Goal: Task Accomplishment & Management: Use online tool/utility

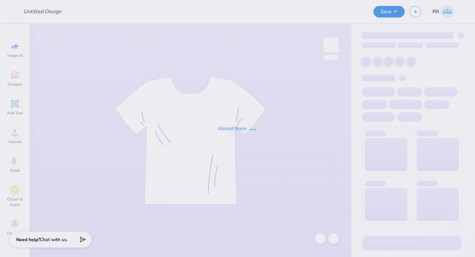
type input "Create Merch 2025"
type input "12"
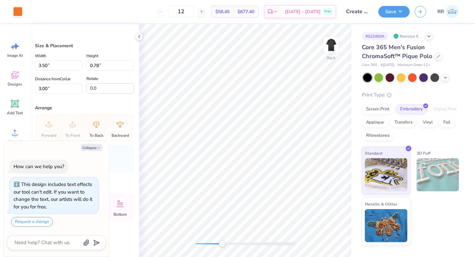
drag, startPoint x: 196, startPoint y: 244, endPoint x: 232, endPoint y: 242, distance: 36.0
click at [225, 246] on div "Accessibility label" at bounding box center [222, 243] width 7 height 7
click at [303, 248] on div "Back" at bounding box center [245, 140] width 212 height 233
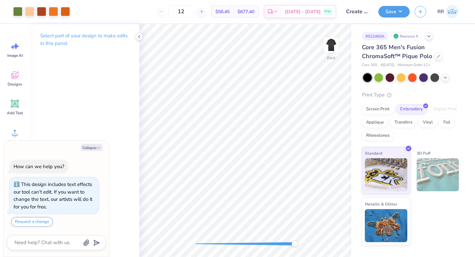
drag, startPoint x: 231, startPoint y: 243, endPoint x: 272, endPoint y: 241, distance: 40.7
click at [272, 241] on div "Back" at bounding box center [245, 140] width 212 height 233
click at [181, 224] on div "Back" at bounding box center [245, 140] width 212 height 233
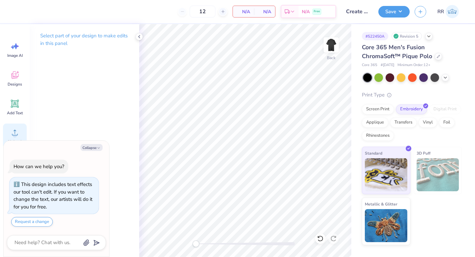
click at [13, 129] on icon at bounding box center [15, 132] width 10 height 10
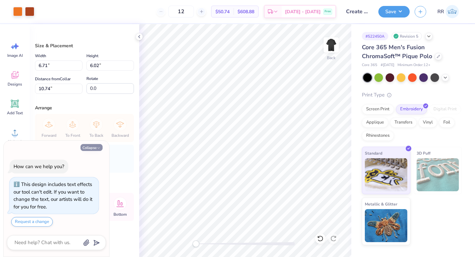
click at [93, 147] on button "Collapse" at bounding box center [92, 147] width 22 height 7
type textarea "x"
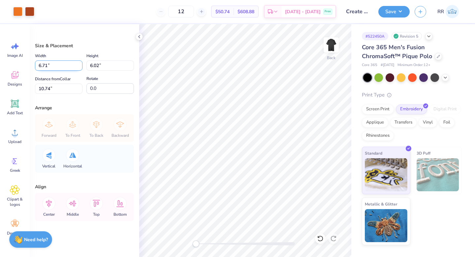
click at [67, 63] on input "6.71" at bounding box center [59, 65] width 48 height 10
click at [68, 64] on input "6.71" at bounding box center [59, 65] width 48 height 10
type input "6"
type input "3.50"
type input "3.14"
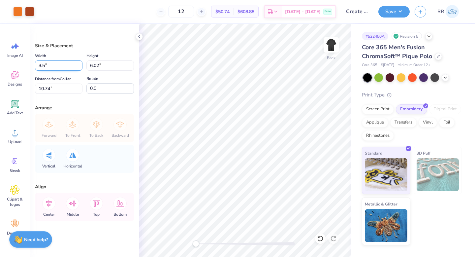
type input "12.18"
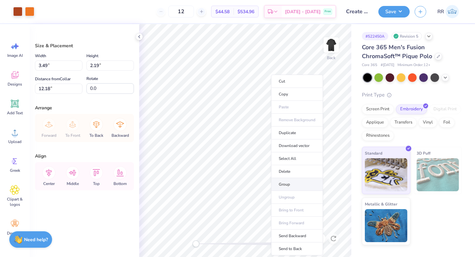
click at [292, 183] on li "Group" at bounding box center [297, 184] width 52 height 13
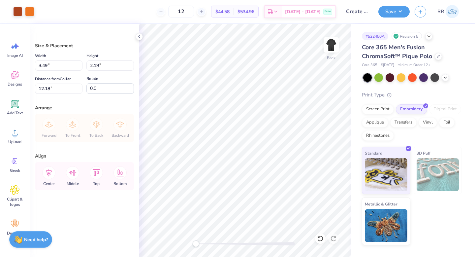
type input "0.78"
type input "14.54"
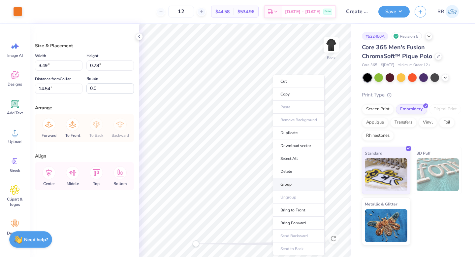
click at [290, 184] on li "Group" at bounding box center [299, 184] width 52 height 13
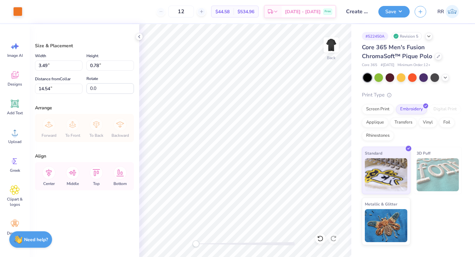
type input "2.19"
type input "12.18"
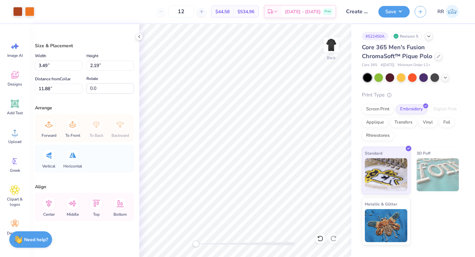
type input "3.50"
type input "3.54"
type input "11.78"
type input "3.50"
type input "3.66"
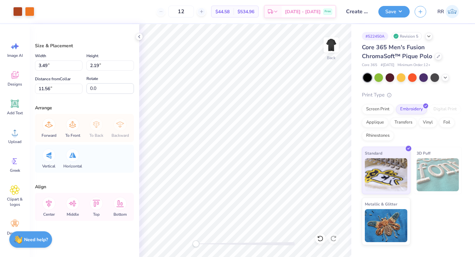
type input "11.66"
click at [96, 65] on input "2.19" at bounding box center [110, 65] width 48 height 10
type input "2.03"
type input "3.24"
type input "11.74"
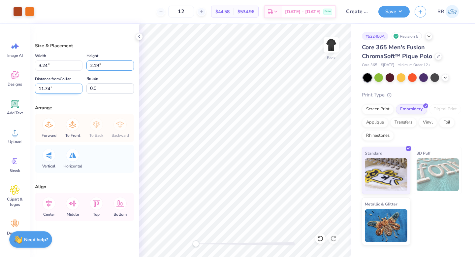
type input "2.19"
click at [55, 90] on input "11.74" at bounding box center [59, 89] width 48 height 10
type input "3.50"
type input "11.66"
click at [48, 86] on input "11.66" at bounding box center [59, 89] width 48 height 10
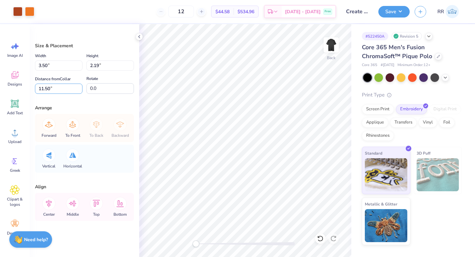
type input "11.50"
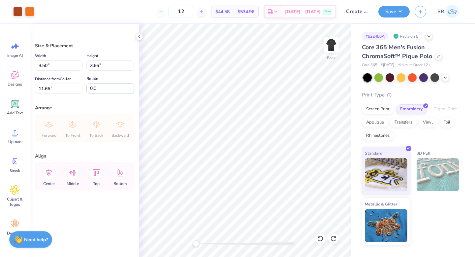
type input "3.66"
click at [56, 88] on input "11.66" at bounding box center [59, 89] width 48 height 10
type input "11.72"
type input "11.66"
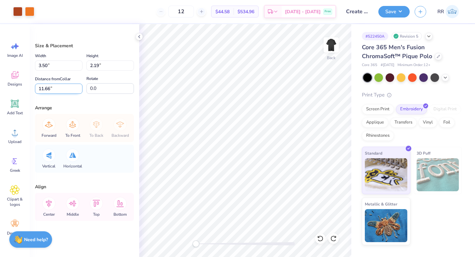
click at [51, 88] on input "11.66" at bounding box center [59, 89] width 48 height 10
type input "11.72"
click at [47, 89] on input "11.72" at bounding box center [59, 89] width 48 height 10
type input "11.82"
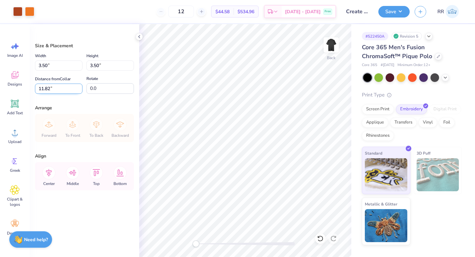
click at [59, 90] on input "11.82" at bounding box center [59, 89] width 48 height 10
type input "1"
type input "3.00"
click at [50, 171] on icon at bounding box center [48, 172] width 13 height 13
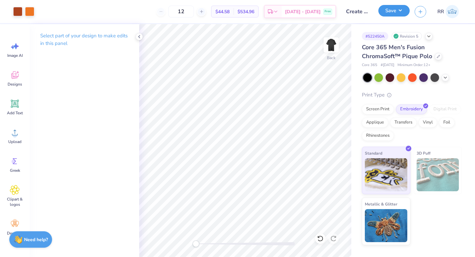
click at [406, 13] on button "Save" at bounding box center [394, 11] width 31 height 12
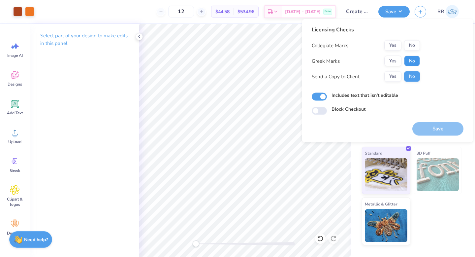
click at [418, 59] on button "No" at bounding box center [412, 61] width 16 height 11
click at [417, 50] on button "No" at bounding box center [412, 45] width 16 height 11
click at [442, 126] on button "Save" at bounding box center [438, 129] width 51 height 14
